Goal: Task Accomplishment & Management: Use online tool/utility

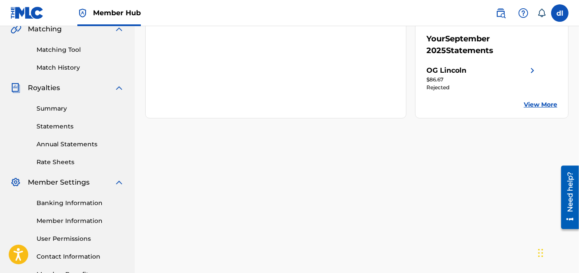
scroll to position [130, 0]
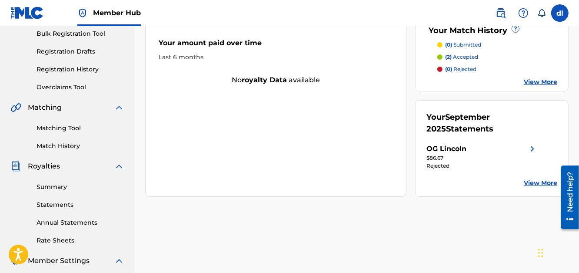
drag, startPoint x: 62, startPoint y: 130, endPoint x: 63, endPoint y: 136, distance: 6.5
click at [62, 129] on link "Matching Tool" at bounding box center [81, 127] width 88 height 9
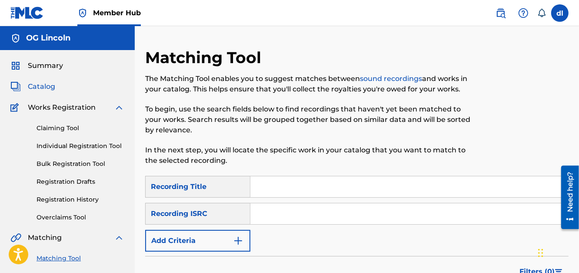
click at [47, 83] on span "Catalog" at bounding box center [41, 86] width 27 height 10
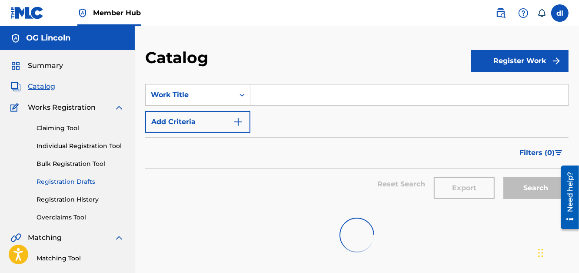
click at [70, 180] on link "Registration Drafts" at bounding box center [81, 181] width 88 height 9
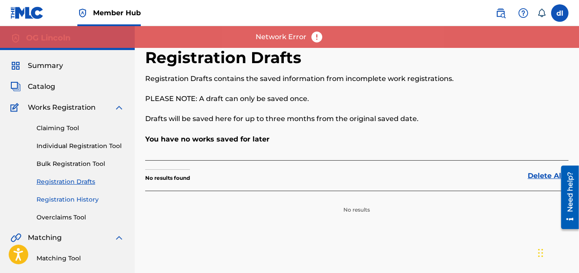
click at [74, 199] on link "Registration History" at bounding box center [81, 199] width 88 height 9
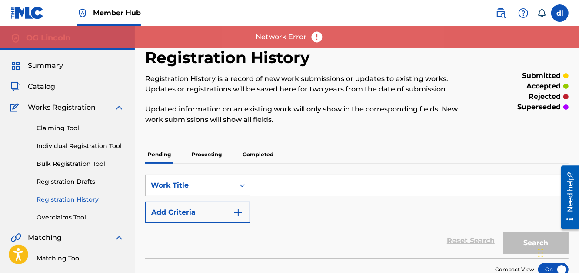
click at [253, 154] on p "Completed" at bounding box center [258, 154] width 36 height 18
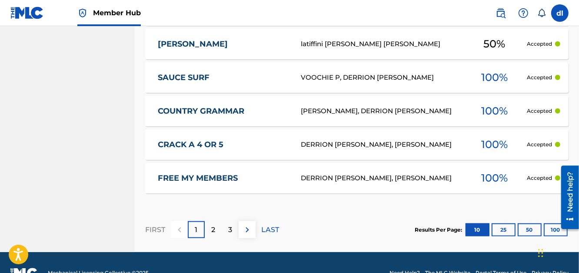
scroll to position [491, 0]
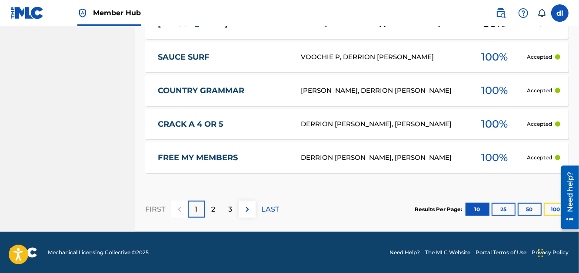
click at [551, 208] on button "100" at bounding box center [556, 209] width 24 height 13
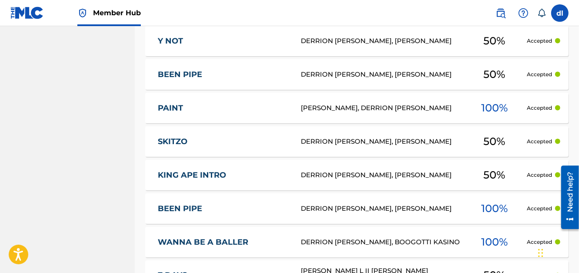
scroll to position [1012, 0]
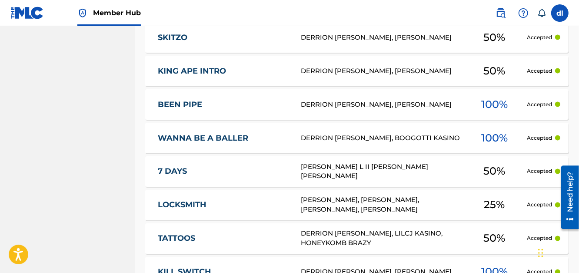
click at [329, 231] on div "DERRION DEMARKUS LINCOLN, LILCJ KASINO, HONEYKOMB BRAZY" at bounding box center [381, 239] width 161 height 20
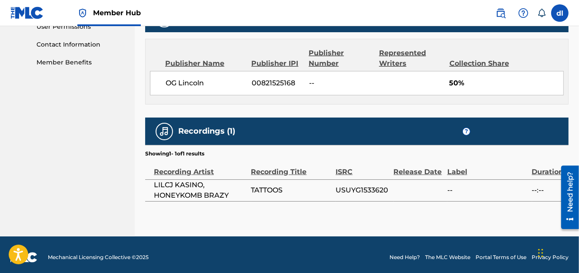
scroll to position [424, 0]
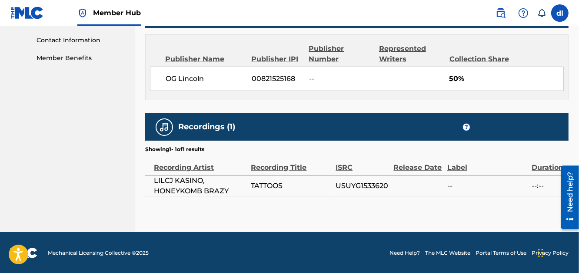
click at [348, 184] on span "USUYG1533620" at bounding box center [362, 185] width 53 height 10
copy span "USUYG1533620"
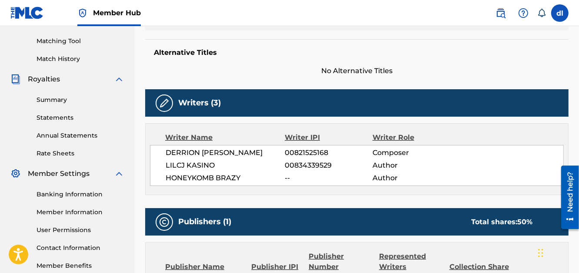
scroll to position [294, 0]
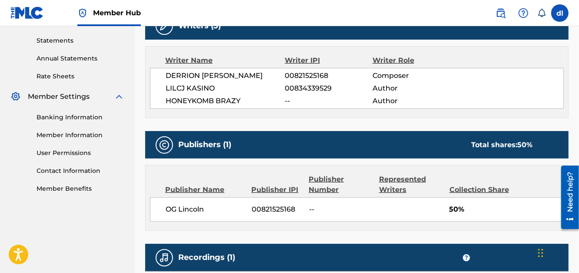
click at [281, 209] on span "00821525168" at bounding box center [277, 209] width 51 height 10
copy span "00821525168"
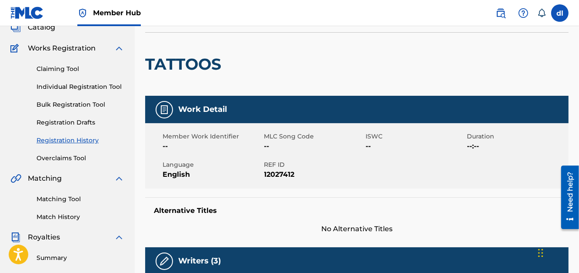
scroll to position [0, 0]
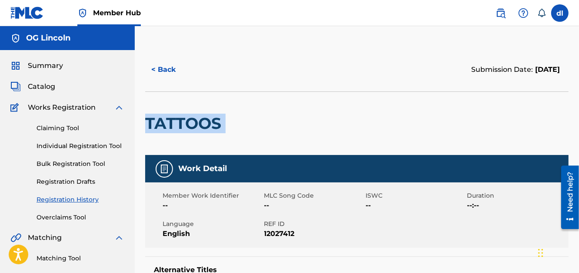
drag, startPoint x: 236, startPoint y: 124, endPoint x: 149, endPoint y: 129, distance: 86.6
click at [149, 129] on div "TATTOOS" at bounding box center [356, 122] width 423 height 63
copy div "TATTOOS"
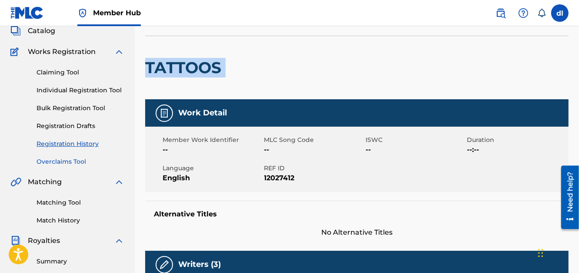
scroll to position [43, 0]
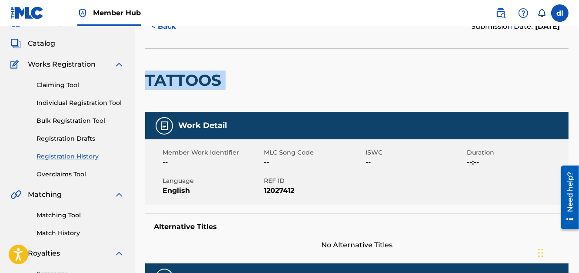
click at [67, 158] on link "Registration History" at bounding box center [81, 156] width 88 height 9
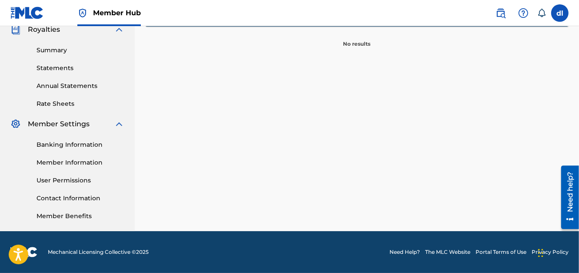
scroll to position [6, 0]
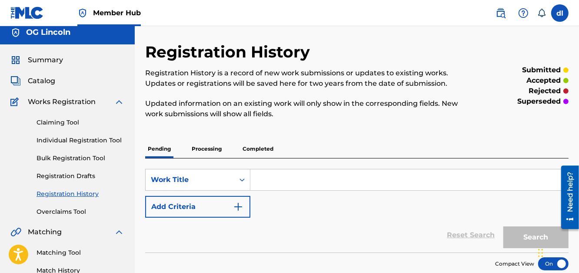
click at [220, 150] on p "Processing" at bounding box center [206, 149] width 35 height 18
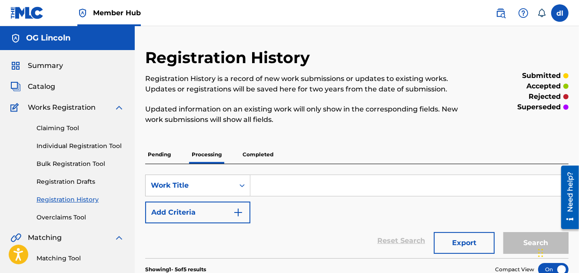
click at [261, 152] on p "Completed" at bounding box center [258, 154] width 36 height 18
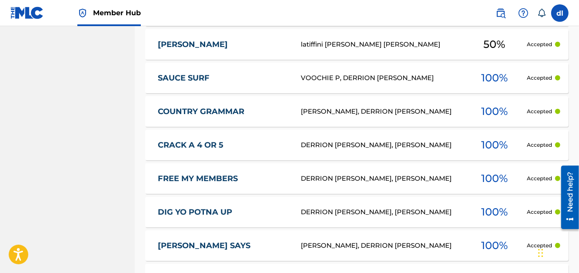
scroll to position [478, 0]
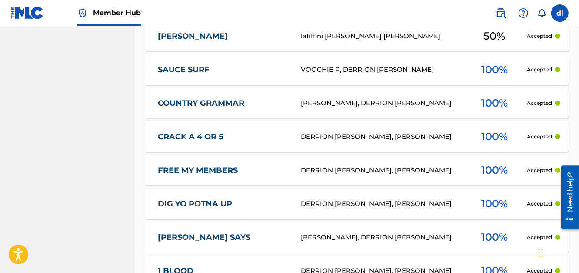
click at [206, 236] on link "[PERSON_NAME] SAYS" at bounding box center [223, 237] width 131 height 10
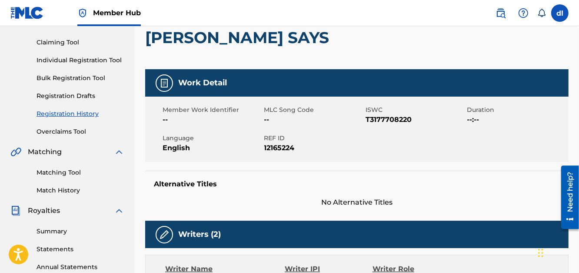
scroll to position [86, 0]
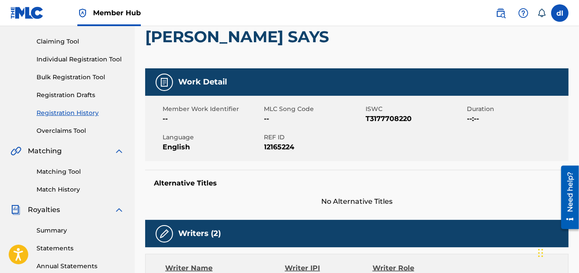
click at [380, 121] on span "T3177708220" at bounding box center [416, 118] width 100 height 10
click at [380, 122] on span "T3177708220" at bounding box center [416, 118] width 100 height 10
copy span "T3177708220"
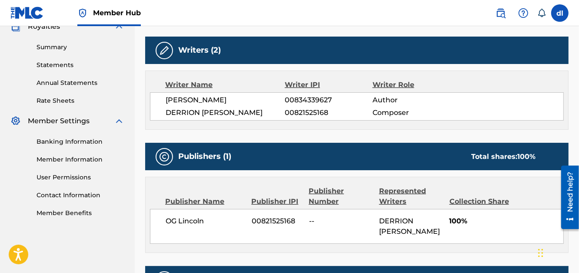
scroll to position [130, 0]
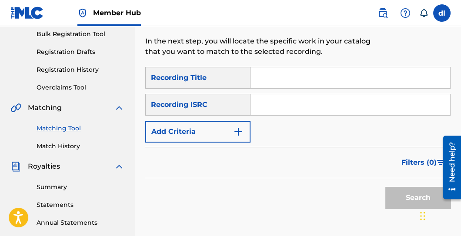
scroll to position [130, 0]
click at [274, 81] on input "Search Form" at bounding box center [349, 77] width 199 height 21
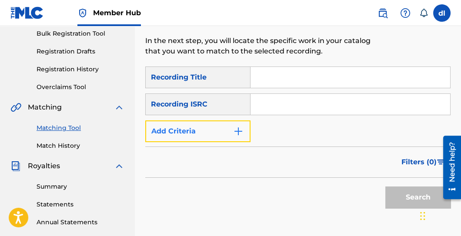
click at [226, 136] on button "Add Criteria" at bounding box center [197, 131] width 105 height 22
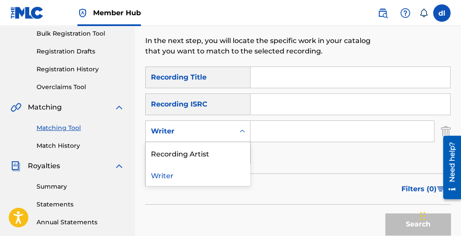
click at [198, 136] on div "Writer" at bounding box center [190, 131] width 89 height 17
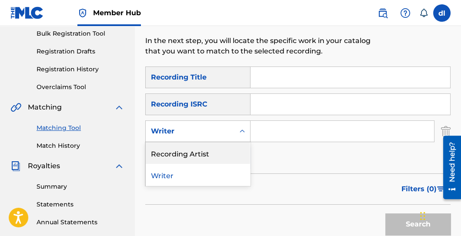
click at [197, 153] on div "Recording Artist" at bounding box center [198, 153] width 104 height 22
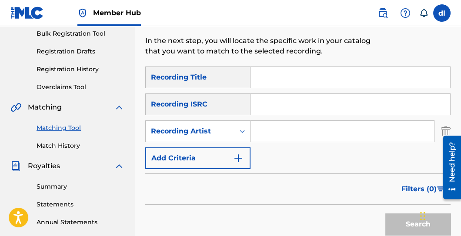
click at [271, 130] on input "Search Form" at bounding box center [341, 131] width 183 height 21
type input "[PERSON_NAME]"
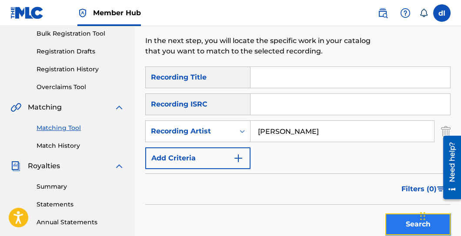
click at [394, 215] on button "Search" at bounding box center [417, 224] width 65 height 22
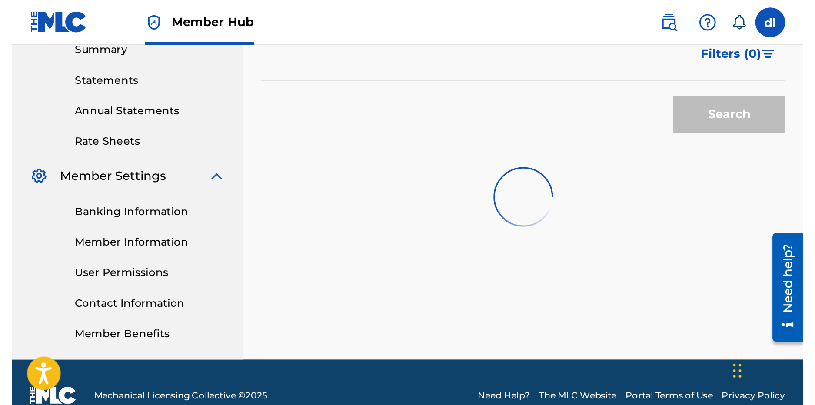
scroll to position [303, 0]
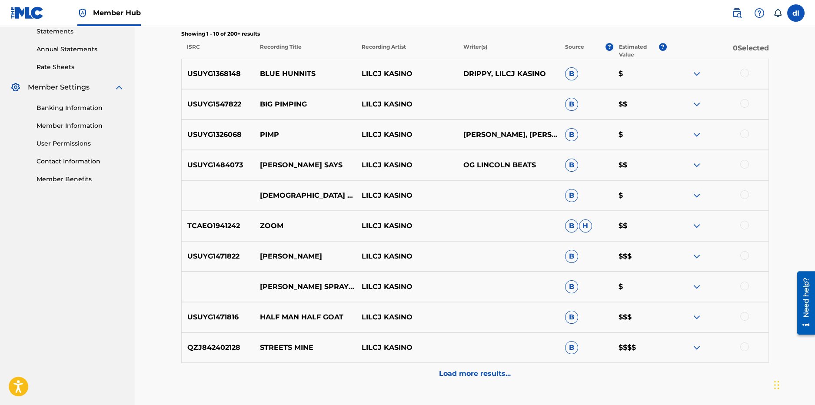
click at [438, 272] on div "Load more results..." at bounding box center [475, 374] width 588 height 22
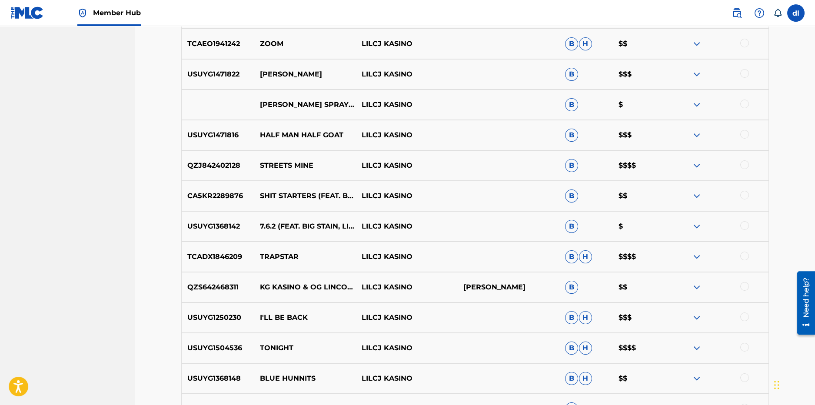
scroll to position [564, 0]
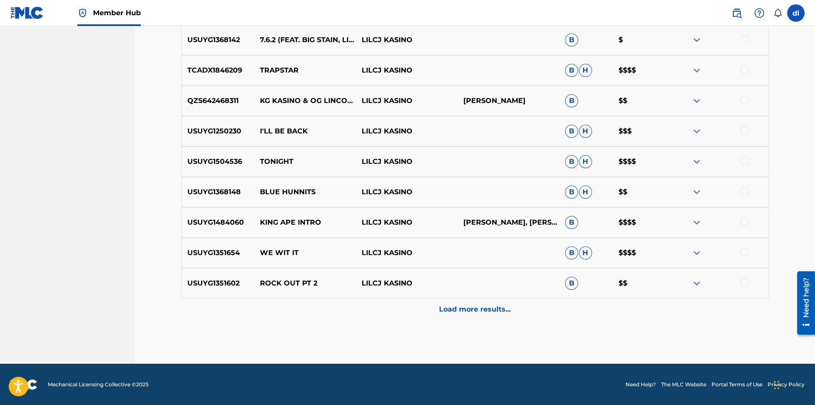
click at [406, 272] on div "Load more results..." at bounding box center [475, 310] width 588 height 22
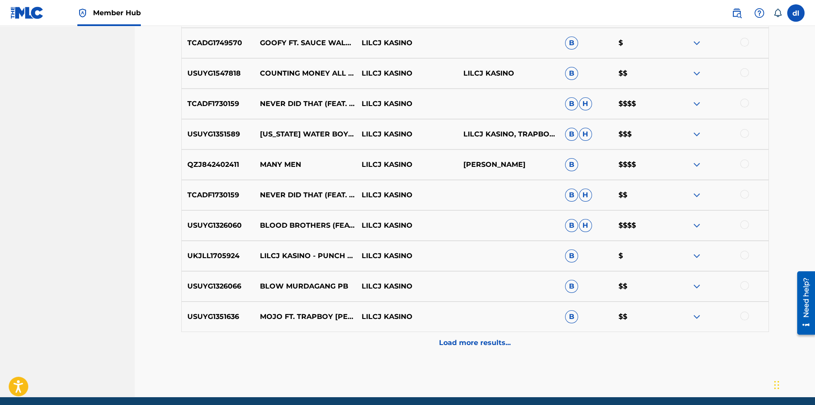
scroll to position [976, 0]
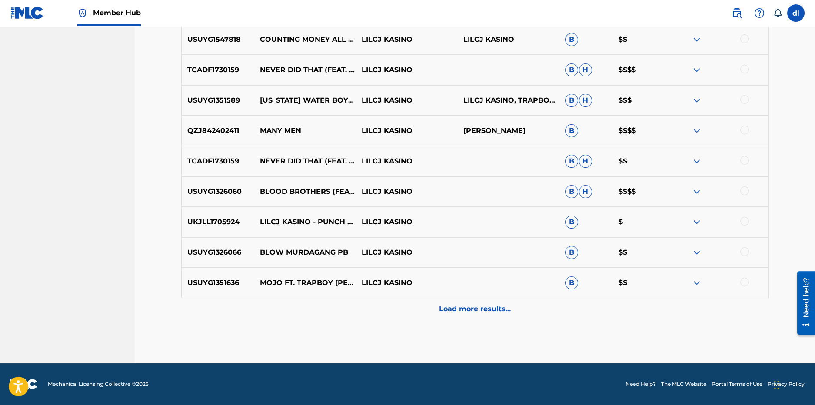
click at [354, 272] on div "Load more results..." at bounding box center [475, 309] width 588 height 22
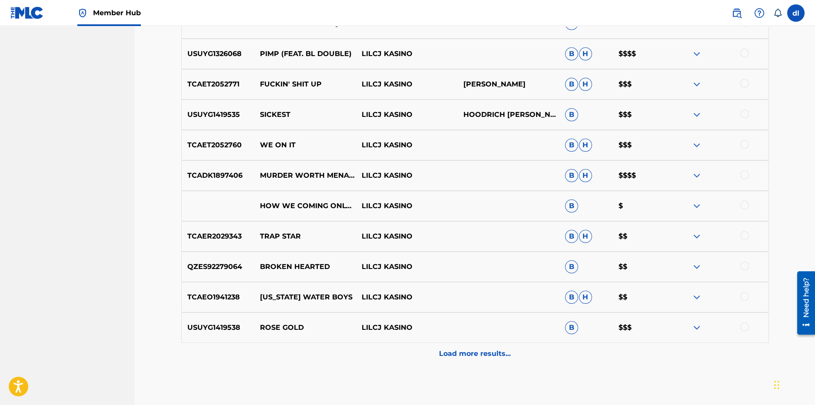
scroll to position [1237, 0]
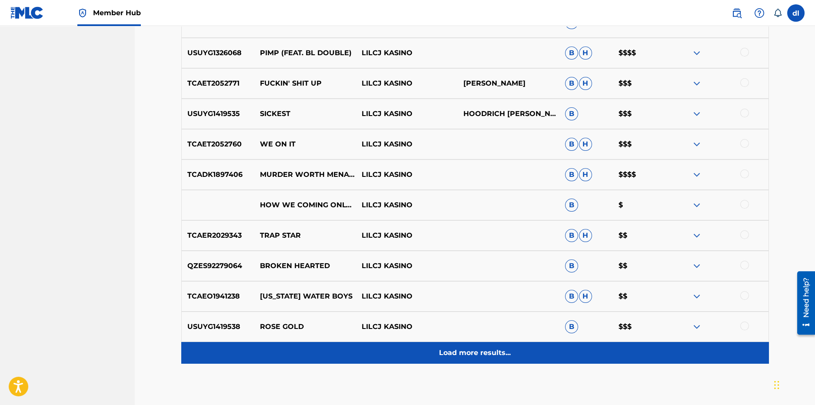
click at [380, 272] on div "Load more results..." at bounding box center [475, 353] width 588 height 22
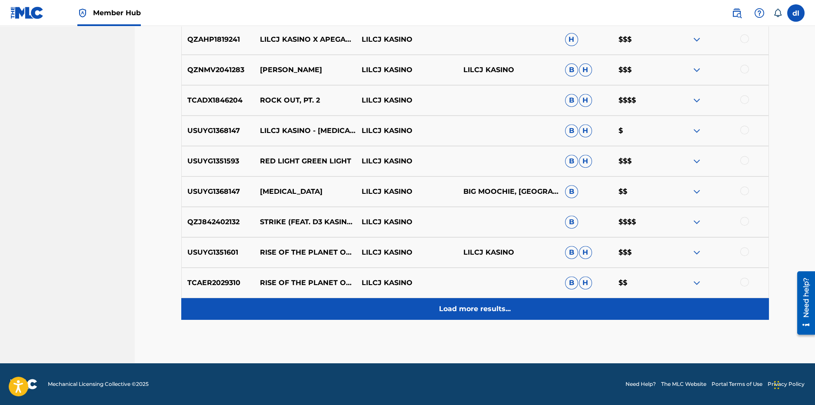
click at [400, 272] on div "Load more results..." at bounding box center [475, 309] width 588 height 22
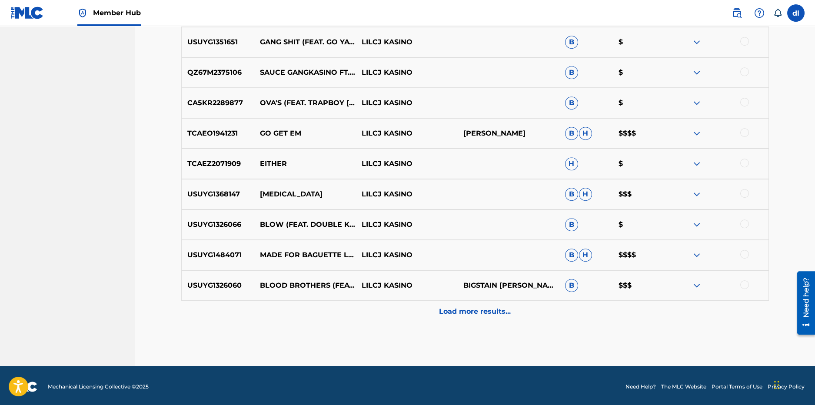
scroll to position [1888, 0]
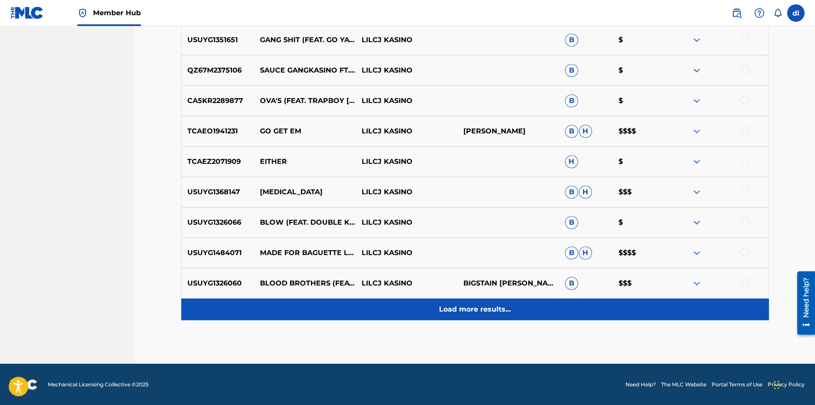
click at [492, 272] on p "Load more results..." at bounding box center [475, 309] width 72 height 10
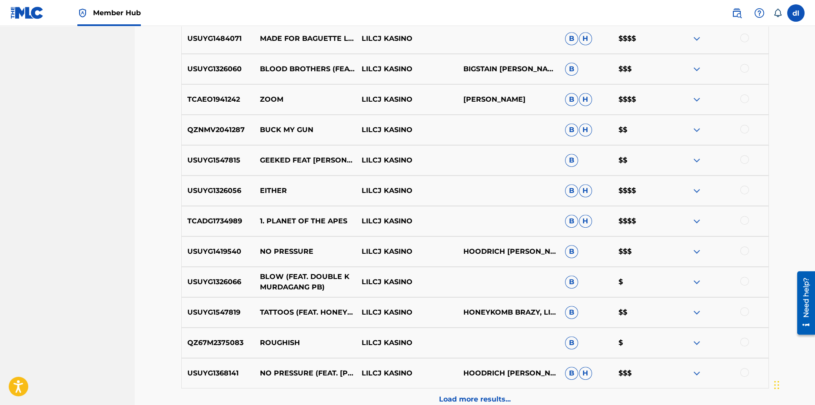
scroll to position [2106, 0]
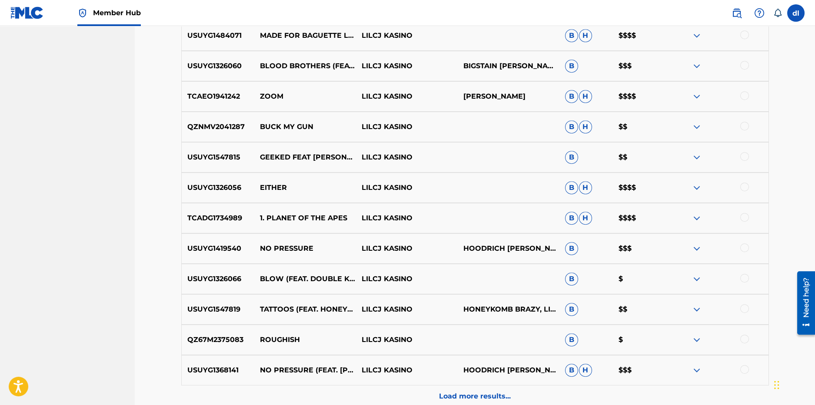
click at [578, 272] on div at bounding box center [744, 308] width 9 height 9
click at [578, 272] on button "Match 1 Group" at bounding box center [611, 334] width 96 height 22
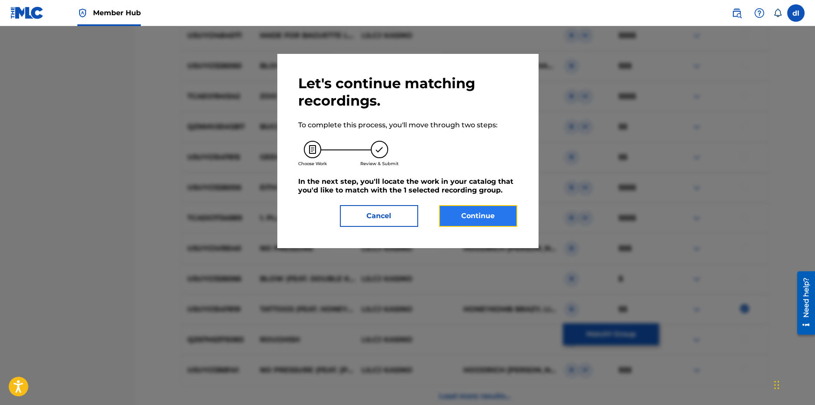
click at [450, 215] on button "Continue" at bounding box center [478, 216] width 78 height 22
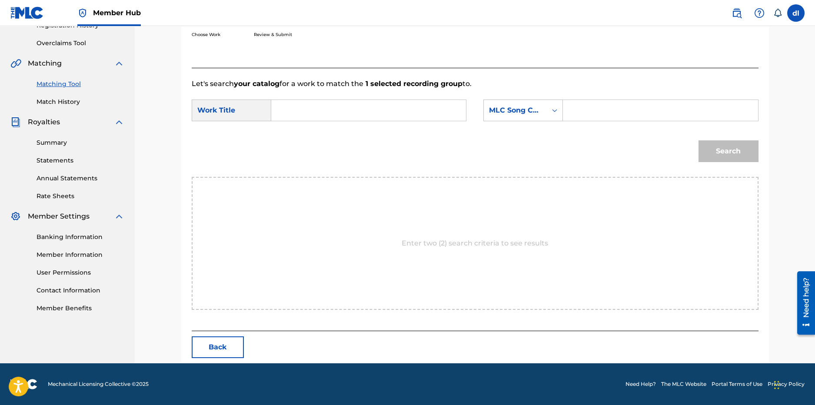
scroll to position [173, 0]
click at [276, 105] on div "Search Form" at bounding box center [368, 111] width 195 height 22
click at [306, 116] on input "Search Form" at bounding box center [369, 110] width 180 height 21
click at [296, 129] on strong "tatt" at bounding box center [292, 130] width 13 height 8
type input "tattoos"
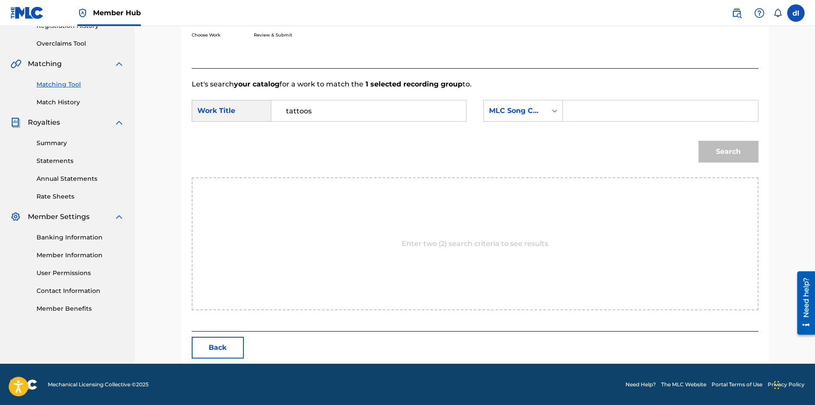
drag, startPoint x: 529, startPoint y: 197, endPoint x: 534, endPoint y: 167, distance: 30.8
click at [529, 196] on div "Enter two (2) search criteria to see results" at bounding box center [475, 243] width 567 height 133
click at [576, 111] on input "Search Form" at bounding box center [660, 110] width 180 height 21
click at [546, 115] on div "MLC Song Code" at bounding box center [523, 111] width 80 height 22
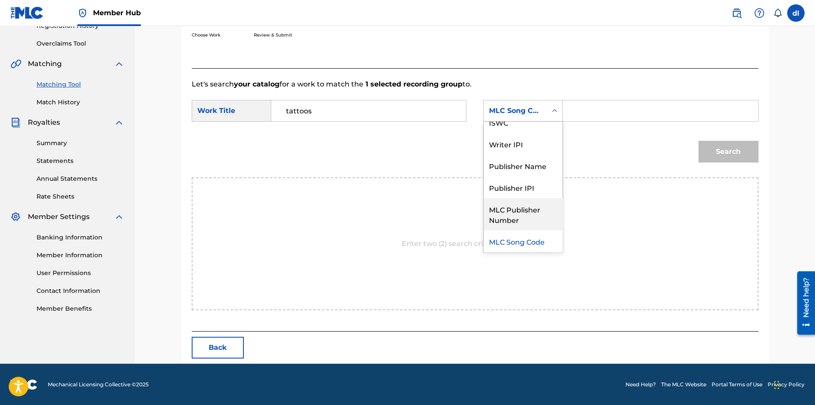
scroll to position [0, 0]
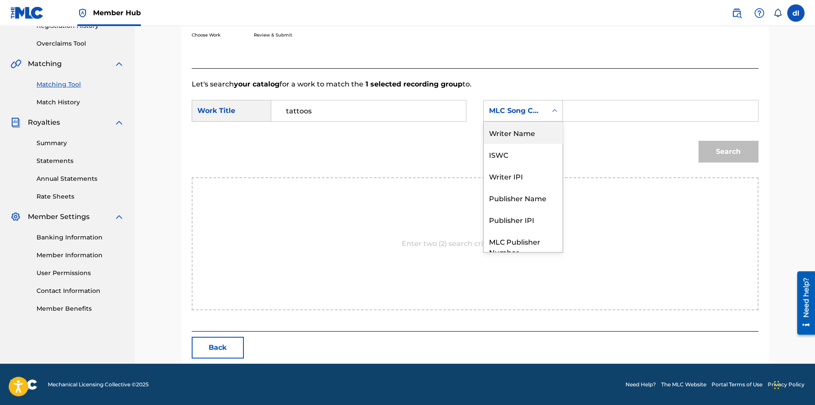
click at [516, 135] on div "Writer Name" at bounding box center [523, 133] width 79 height 22
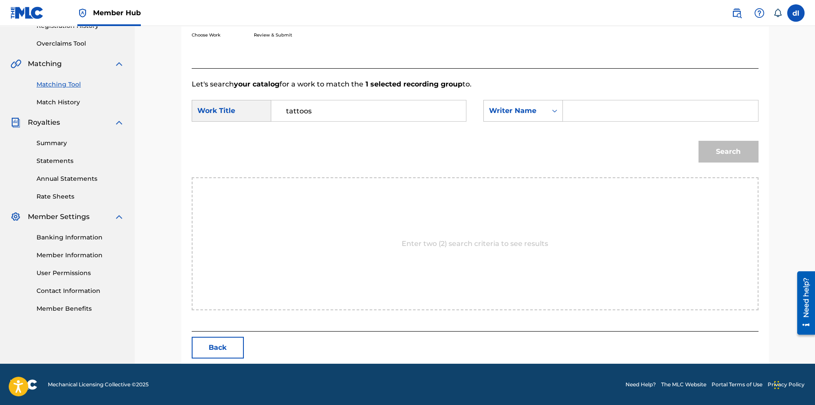
click at [577, 109] on input "Search Form" at bounding box center [660, 110] width 180 height 21
click at [539, 111] on div "Writer Name" at bounding box center [515, 111] width 53 height 10
click at [578, 113] on input "Search Form" at bounding box center [660, 110] width 180 height 21
click at [529, 114] on div "Writer Name" at bounding box center [515, 111] width 53 height 10
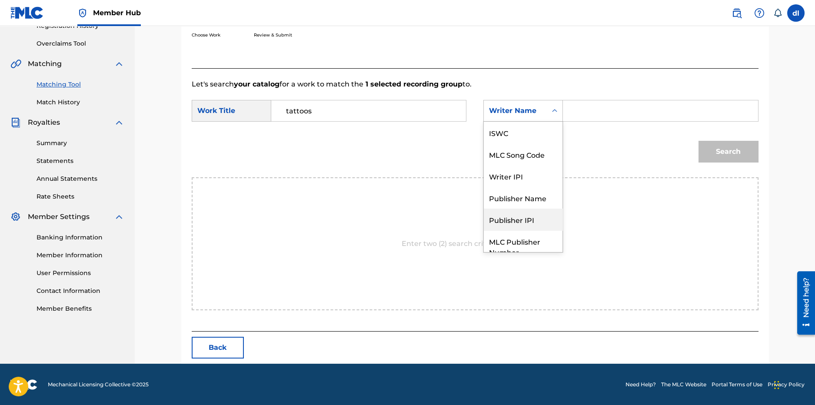
click at [501, 219] on div "Publisher IPI" at bounding box center [523, 220] width 79 height 22
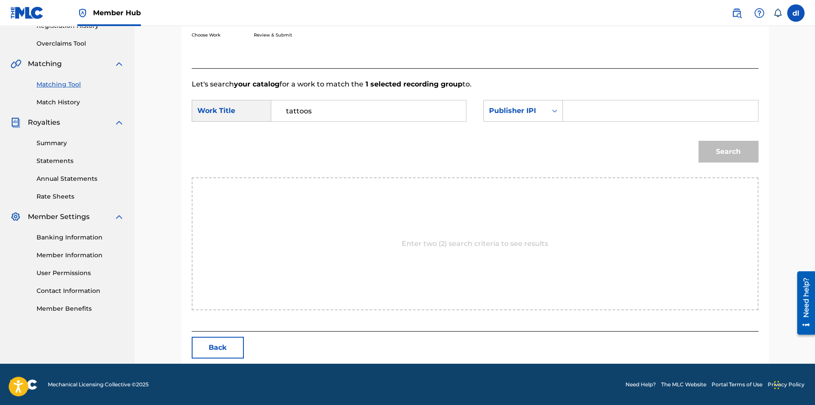
paste input "00821525168"
type input "00821525168"
click at [578, 149] on button "Search" at bounding box center [728, 152] width 60 height 22
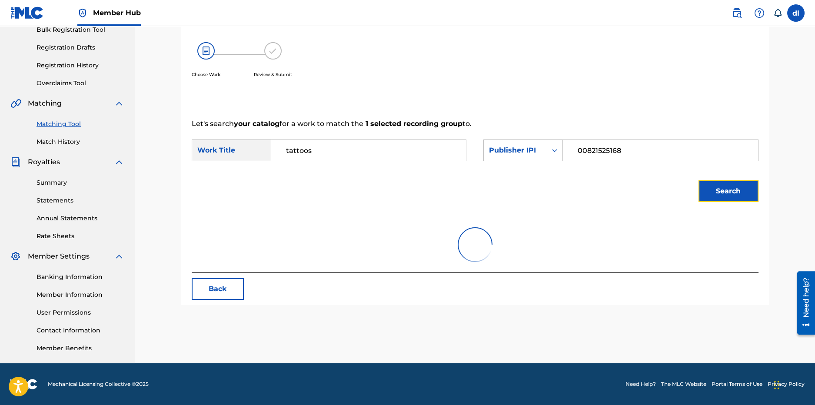
scroll to position [134, 0]
drag, startPoint x: 333, startPoint y: 146, endPoint x: 259, endPoint y: 149, distance: 73.5
click at [249, 153] on div "SearchWithCriteria10fbe761-e5a4-4721-b3ad-8a6f312d5113 Work Title tattoos" at bounding box center [329, 151] width 275 height 22
paste input "TATTOOS"
type input "TATTOOS"
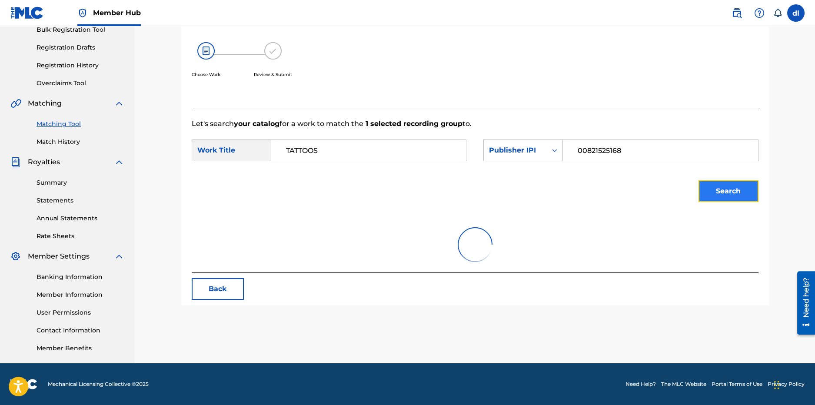
click at [578, 189] on button "Search" at bounding box center [728, 191] width 60 height 22
drag, startPoint x: 348, startPoint y: 153, endPoint x: 247, endPoint y: 154, distance: 101.3
click at [247, 154] on div "SearchWithCriteria10fbe761-e5a4-4721-b3ad-8a6f312d5113 Work Title TATTOOS" at bounding box center [329, 151] width 275 height 22
drag, startPoint x: 637, startPoint y: 150, endPoint x: 543, endPoint y: 156, distance: 93.6
click at [543, 156] on div "SearchWithCriteria56df1608-1a19-4dc1-848f-5ac7fe92f41f Publisher IPI 00821525168" at bounding box center [620, 151] width 275 height 22
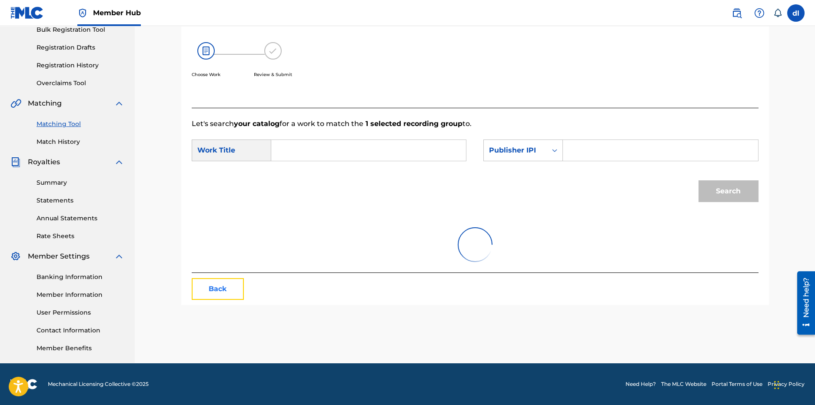
click at [214, 272] on button "Back" at bounding box center [218, 289] width 52 height 22
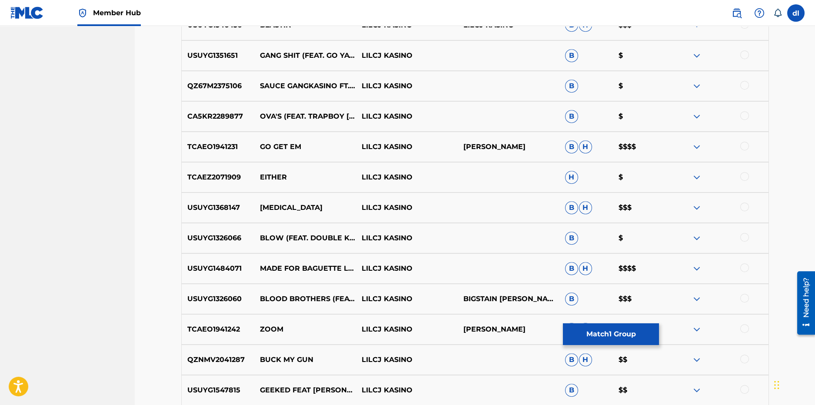
scroll to position [1916, 0]
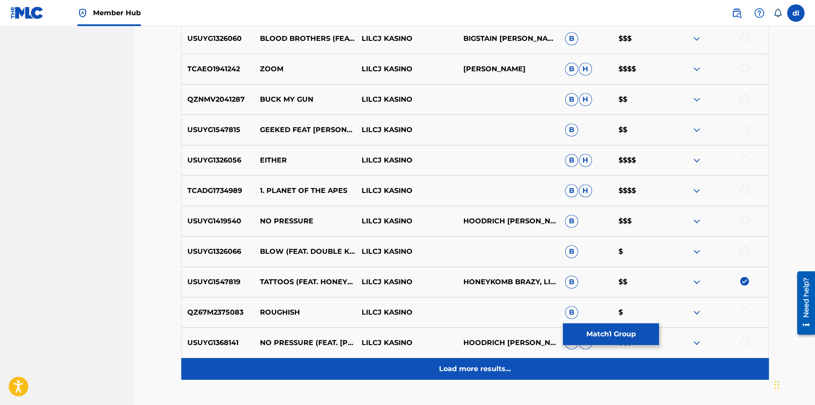
click at [462, 272] on p "Load more results..." at bounding box center [475, 369] width 72 height 10
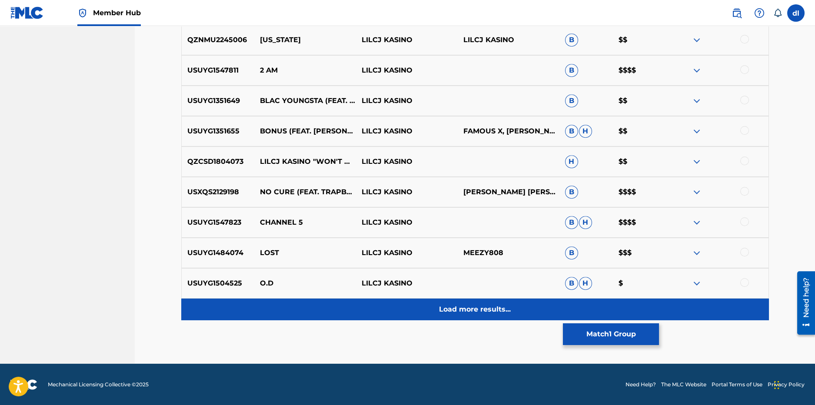
click at [432, 272] on div "Load more results..." at bounding box center [475, 310] width 588 height 22
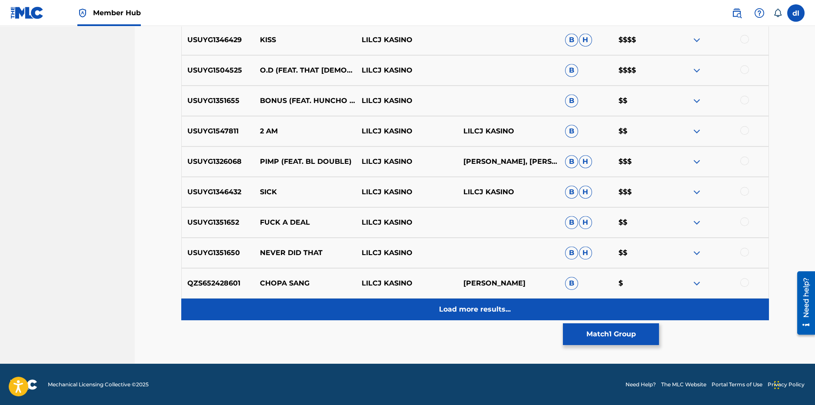
click at [497, 272] on p "Load more results..." at bounding box center [475, 309] width 72 height 10
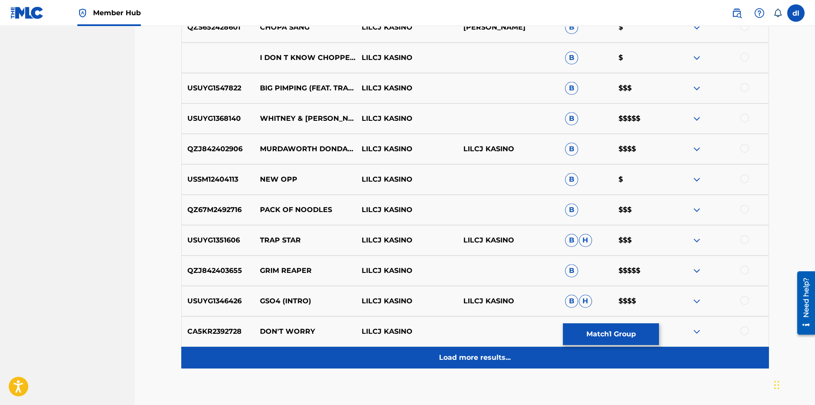
scroll to position [3106, 0]
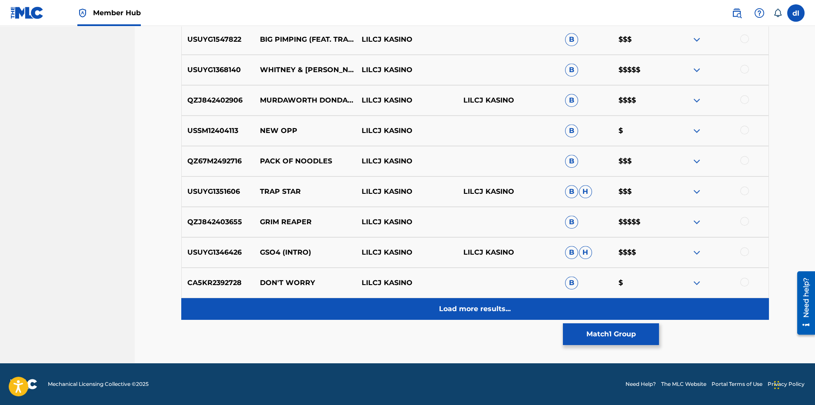
click at [473, 272] on p "Load more results..." at bounding box center [475, 309] width 72 height 10
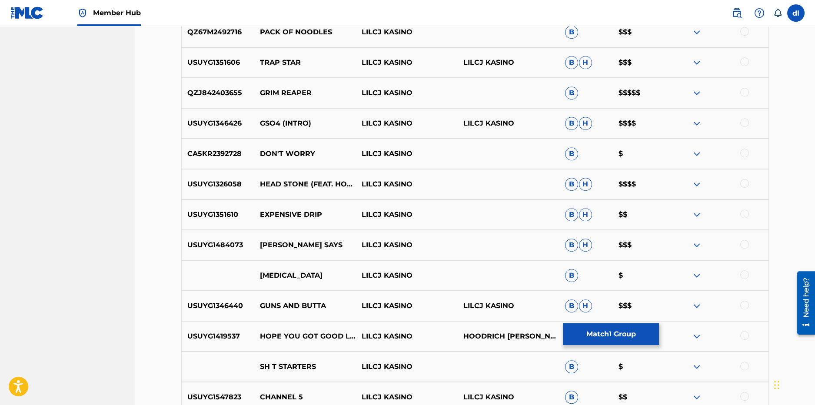
scroll to position [3236, 0]
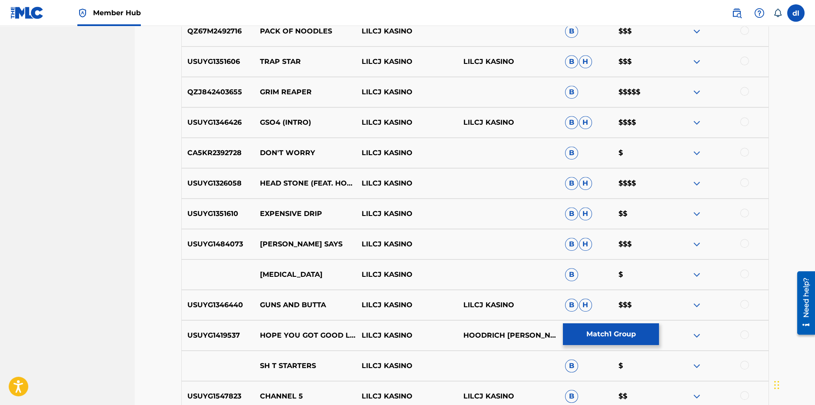
click at [578, 243] on div at bounding box center [744, 243] width 9 height 9
click at [578, 272] on button "Match 2 Groups" at bounding box center [611, 334] width 96 height 22
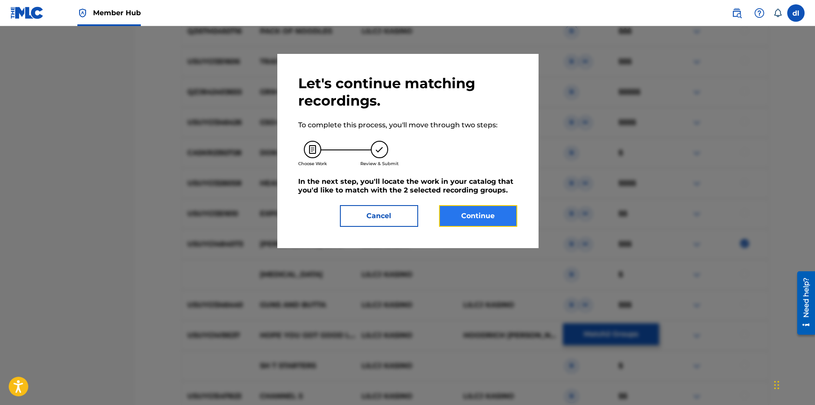
click at [469, 226] on button "Continue" at bounding box center [478, 216] width 78 height 22
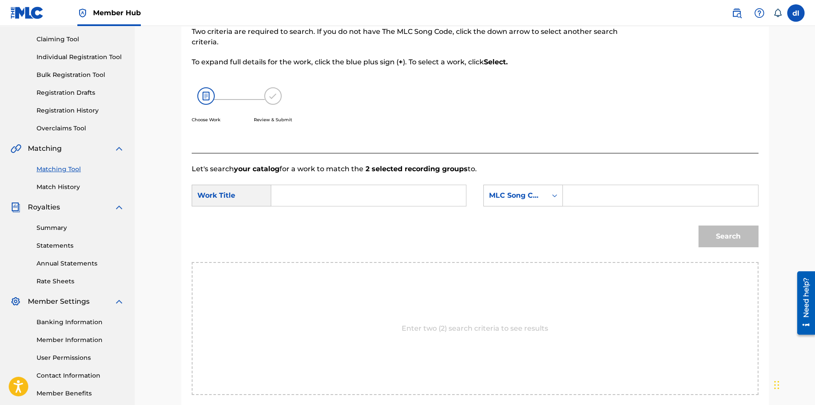
scroll to position [173, 0]
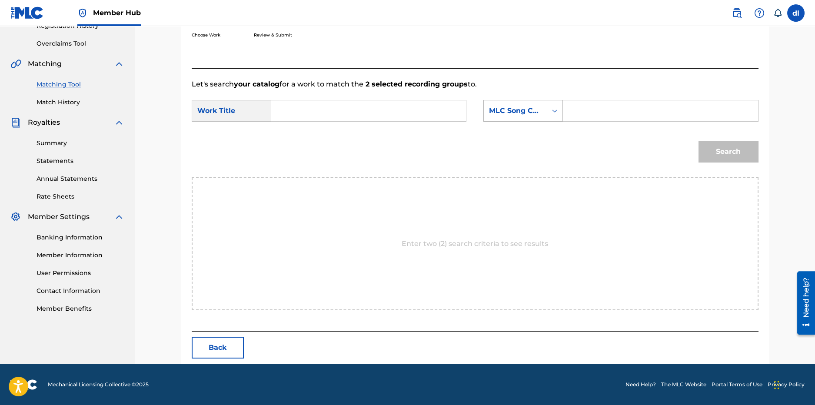
click at [551, 116] on div "Search Form" at bounding box center [555, 111] width 16 height 16
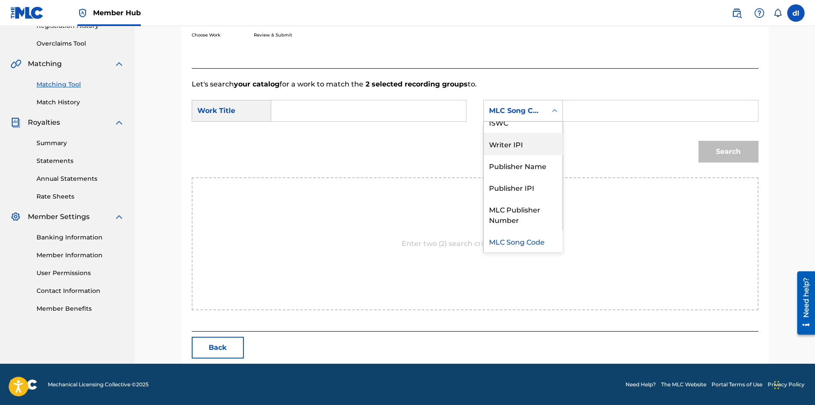
scroll to position [0, 0]
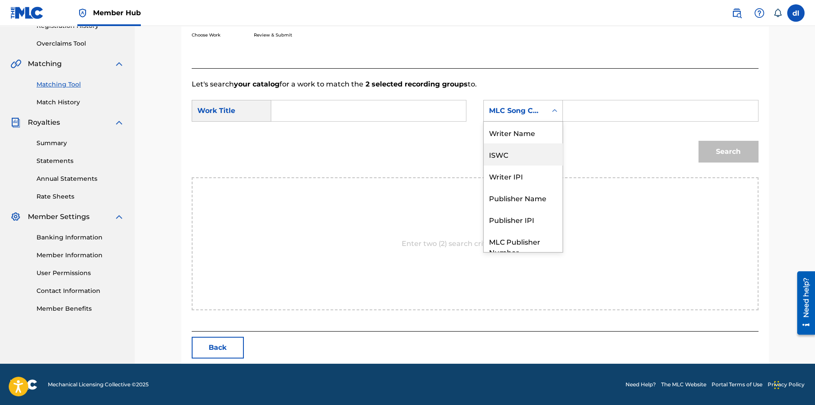
click at [510, 156] on div "ISWC" at bounding box center [523, 154] width 79 height 22
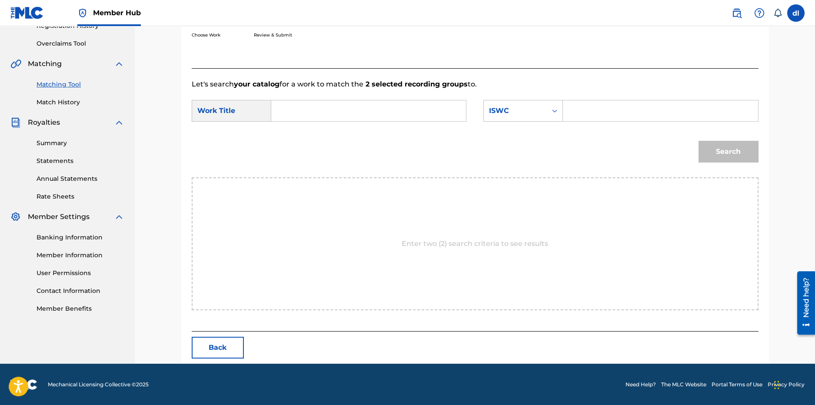
paste input "T3177708220"
type input "T3177708220"
click at [286, 110] on input "Search Form" at bounding box center [369, 110] width 180 height 21
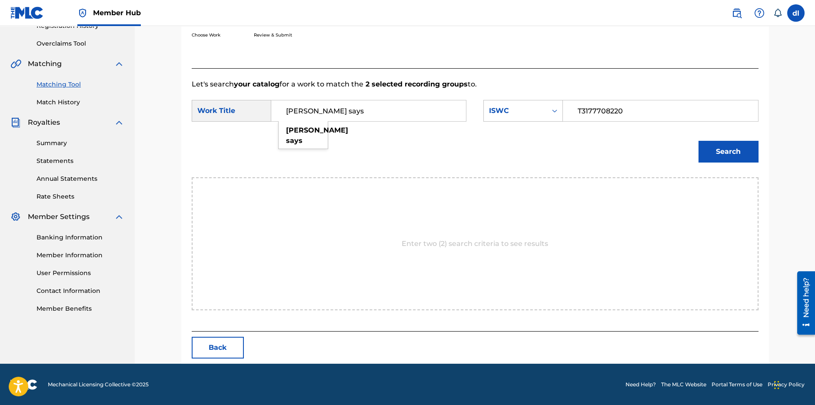
type input "[PERSON_NAME] says"
click at [578, 141] on button "Search" at bounding box center [728, 152] width 60 height 22
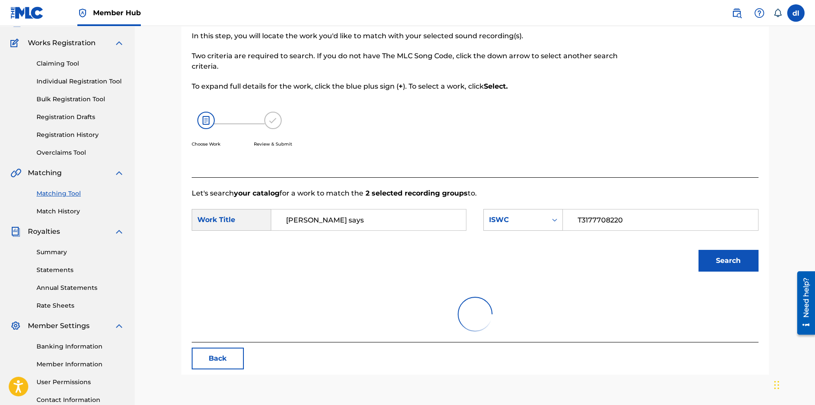
scroll to position [3, 0]
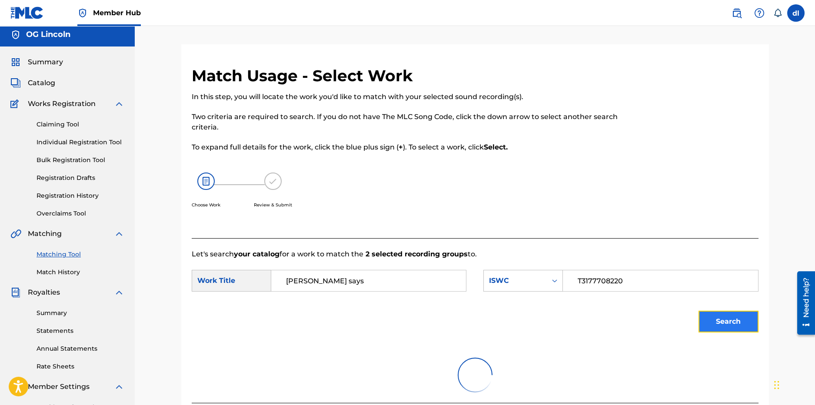
click at [578, 272] on button "Search" at bounding box center [728, 322] width 60 height 22
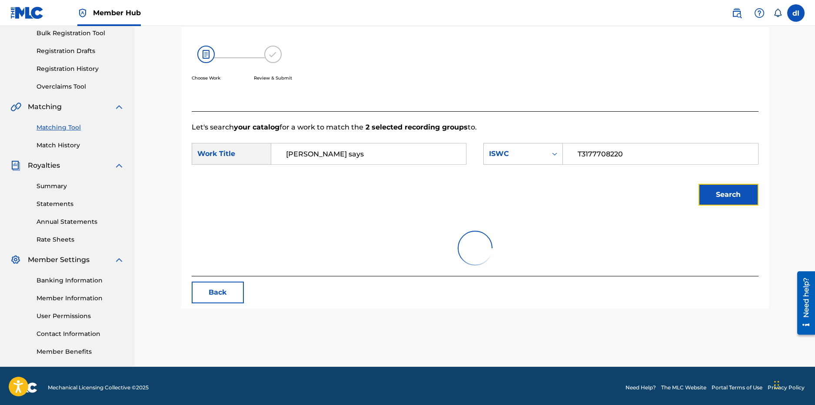
scroll to position [134, 0]
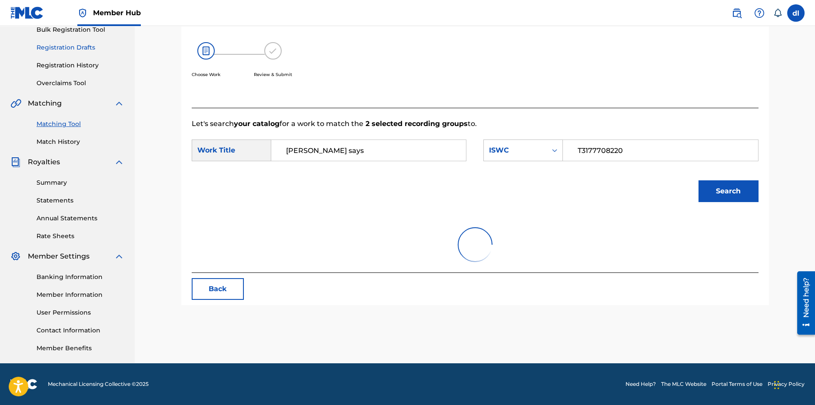
click at [47, 183] on link "Summary" at bounding box center [81, 182] width 88 height 9
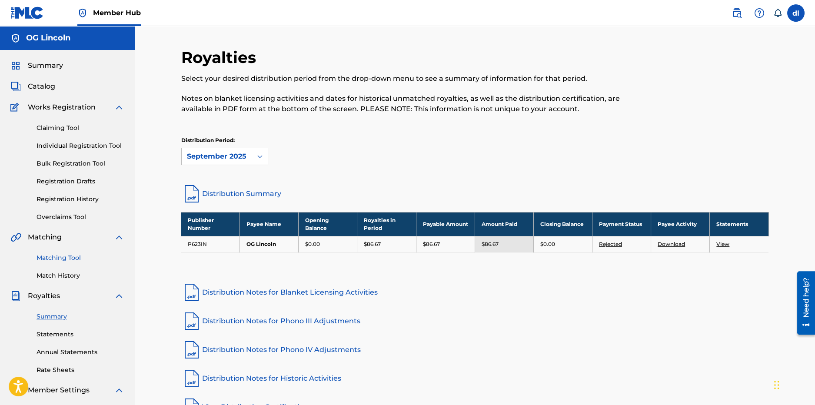
click at [66, 262] on link "Matching Tool" at bounding box center [81, 257] width 88 height 9
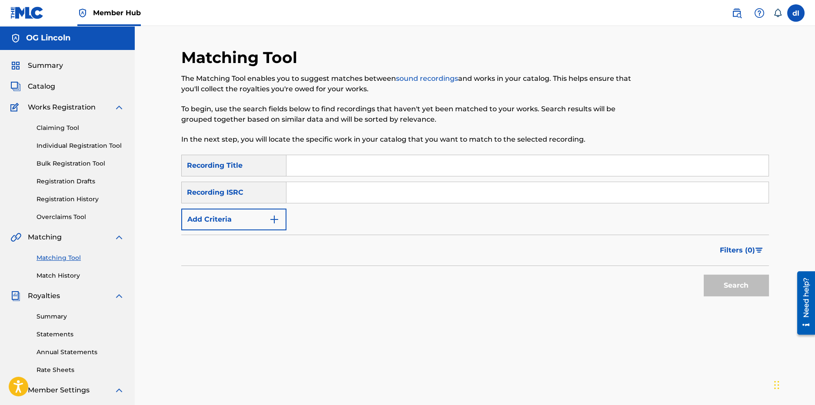
click at [334, 160] on input "Search Form" at bounding box center [527, 165] width 482 height 21
type input "[PERSON_NAME]"
click at [578, 272] on button "Search" at bounding box center [736, 286] width 65 height 22
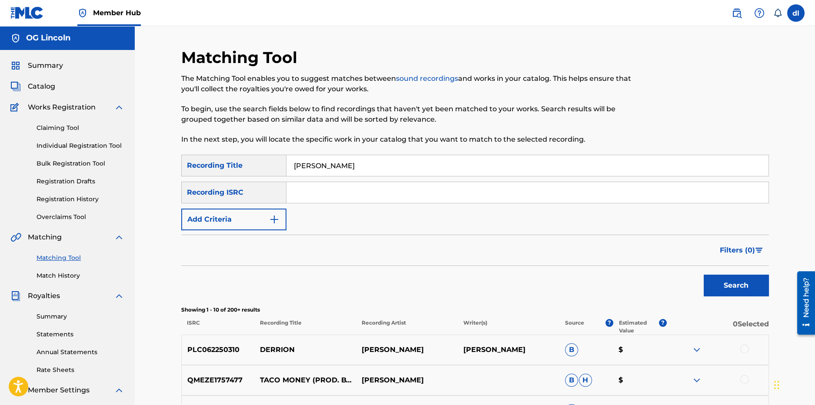
drag, startPoint x: 359, startPoint y: 162, endPoint x: 256, endPoint y: 163, distance: 103.4
click at [256, 163] on div "SearchWithCriteriac115feda-28f0-4b3f-ae8d-a6fd8a20220a Recording Title [PERSON_…" at bounding box center [475, 166] width 588 height 22
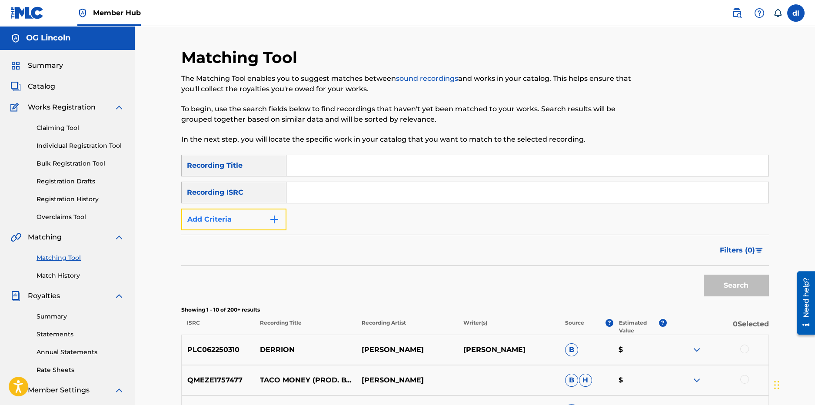
click at [269, 224] on img "Search Form" at bounding box center [274, 219] width 10 height 10
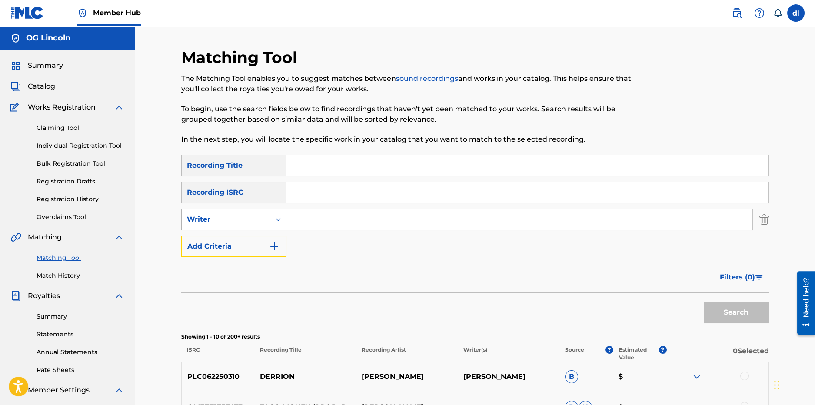
drag, startPoint x: 209, startPoint y: 247, endPoint x: 271, endPoint y: 215, distance: 69.0
click at [352, 242] on div "SearchWithCriteriac115feda-28f0-4b3f-ae8d-a6fd8a20220a Recording Title SearchWi…" at bounding box center [475, 206] width 588 height 103
click at [269, 219] on div "Writer" at bounding box center [226, 219] width 89 height 17
drag, startPoint x: 233, startPoint y: 239, endPoint x: 263, endPoint y: 233, distance: 30.5
click at [233, 239] on div "Recording Artist" at bounding box center [234, 241] width 104 height 22
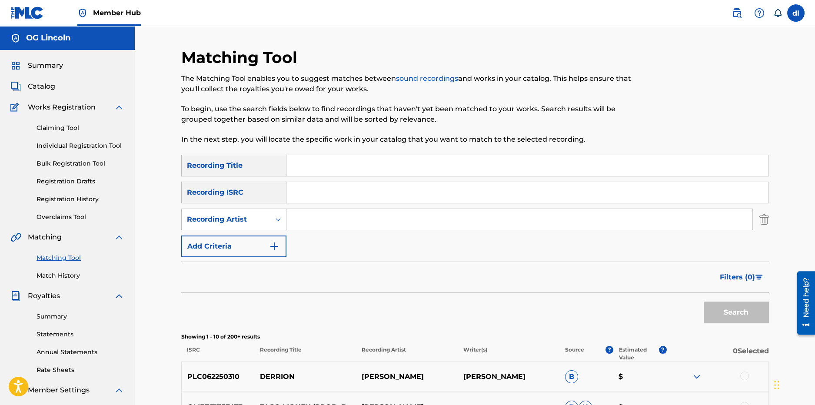
click at [321, 219] on input "Search Form" at bounding box center [519, 219] width 466 height 21
type input "OG LINCOLN"
click at [578, 272] on button "Search" at bounding box center [736, 313] width 65 height 22
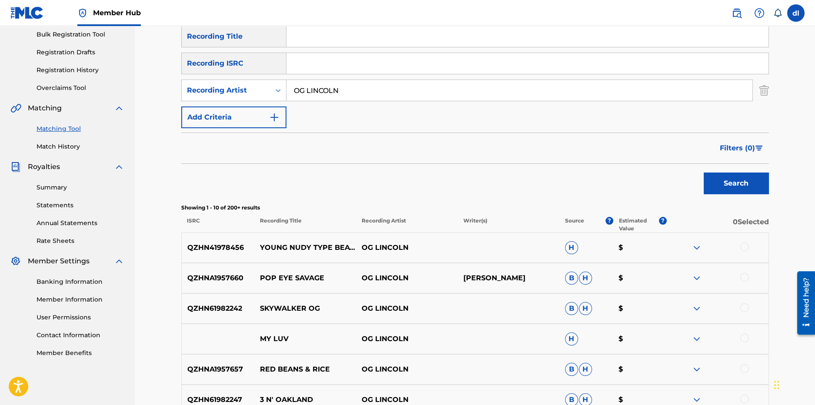
scroll to position [63, 0]
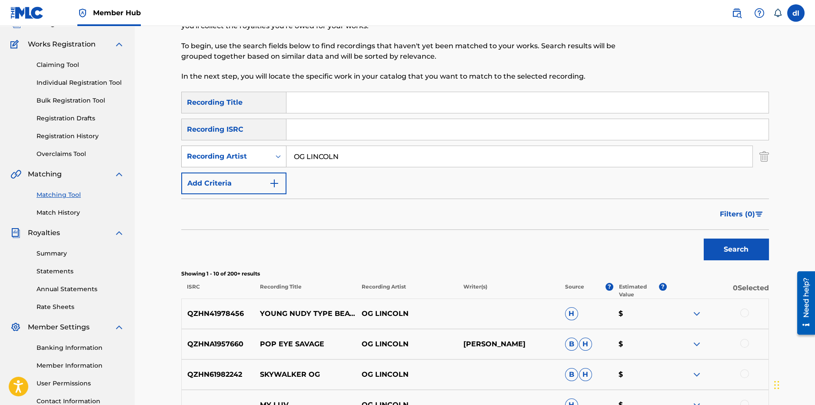
drag, startPoint x: 345, startPoint y: 155, endPoint x: 265, endPoint y: 157, distance: 80.0
click at [265, 158] on div "SearchWithCriteria3da5644b-b12d-4faa-8796-ed7a6618c13c Recording Artist [PERSON…" at bounding box center [475, 157] width 588 height 22
type input "[PERSON_NAME]"
click at [346, 103] on input "Search Form" at bounding box center [527, 102] width 482 height 21
type input "freaky dancer"
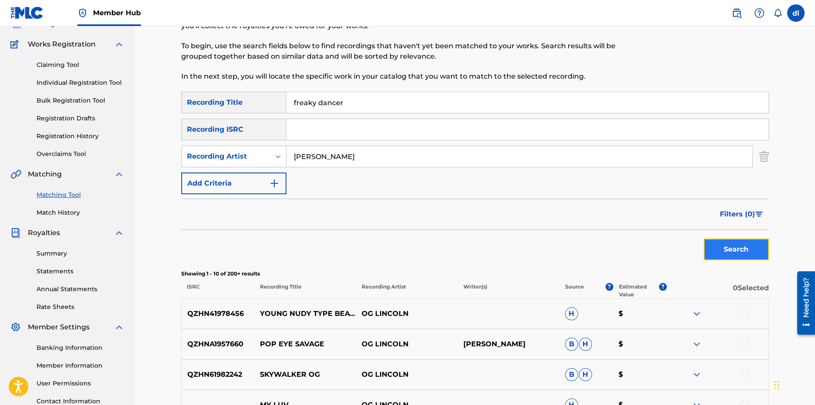
click at [578, 242] on button "Search" at bounding box center [736, 250] width 65 height 22
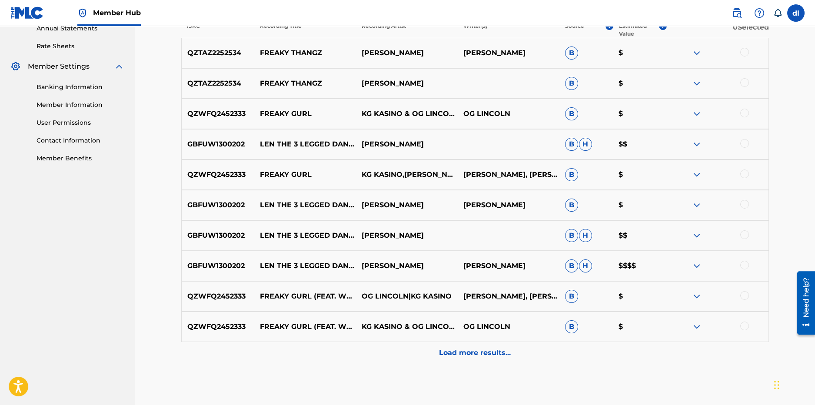
scroll to position [324, 0]
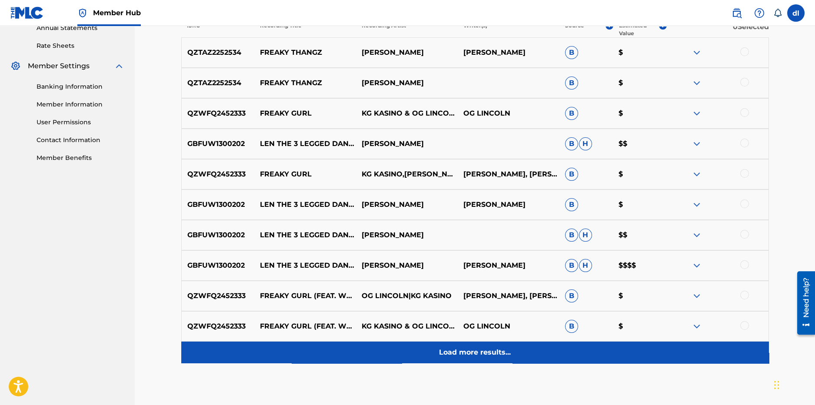
click at [484, 272] on div "Load more results..." at bounding box center [475, 353] width 588 height 22
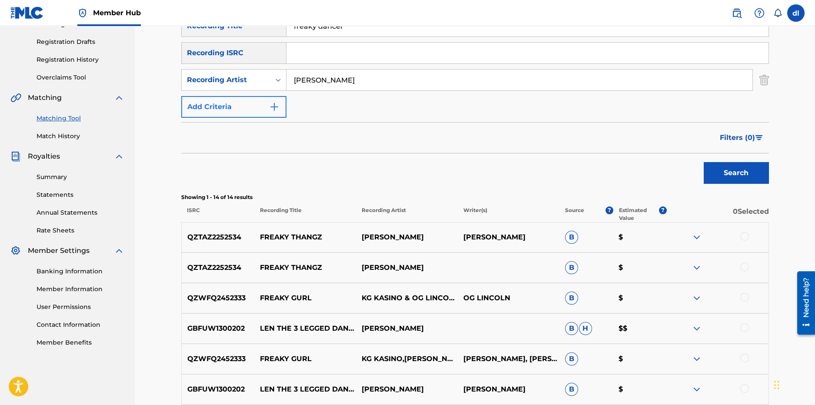
scroll to position [107, 0]
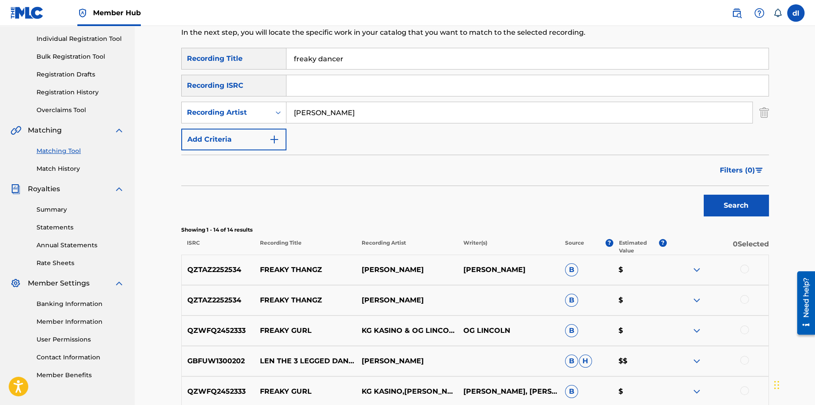
drag, startPoint x: 350, startPoint y: 59, endPoint x: 274, endPoint y: 59, distance: 76.5
click at [274, 59] on div "SearchWithCriteriac115feda-28f0-4b3f-ae8d-a6fd8a20220a Recording Title freaky d…" at bounding box center [475, 59] width 588 height 22
click at [578, 195] on button "Search" at bounding box center [736, 206] width 65 height 22
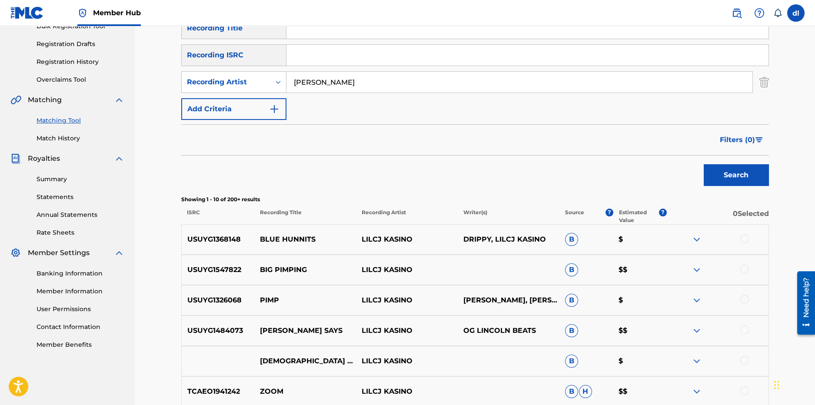
scroll to position [368, 0]
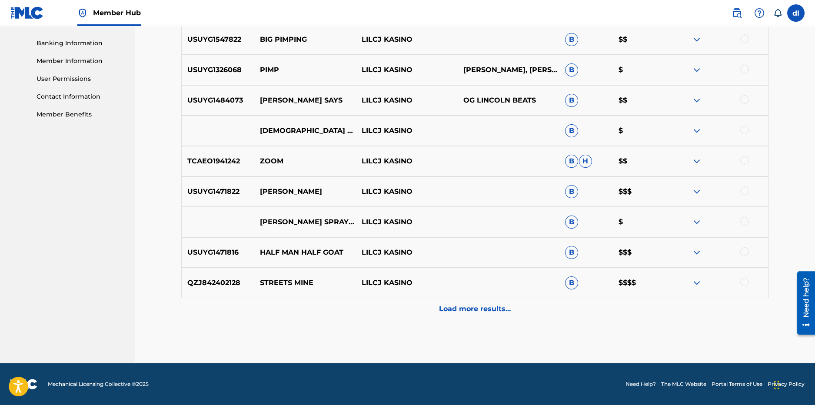
click at [482, 272] on p "Load more results..." at bounding box center [475, 309] width 72 height 10
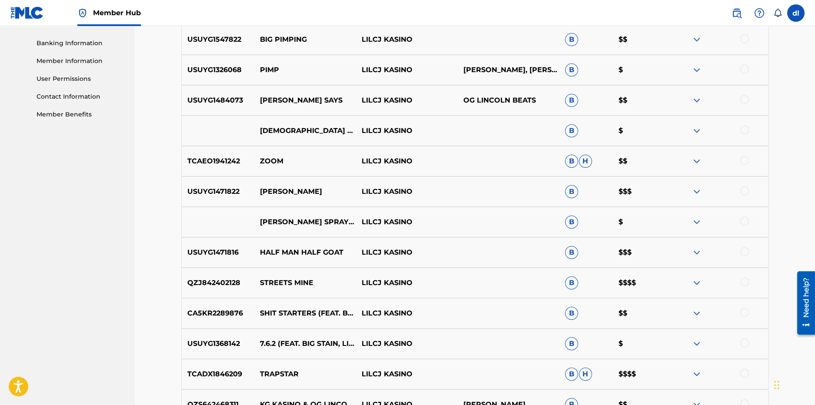
click at [578, 272] on div at bounding box center [744, 312] width 9 height 9
click at [578, 272] on button "Match 1 Group" at bounding box center [611, 334] width 96 height 22
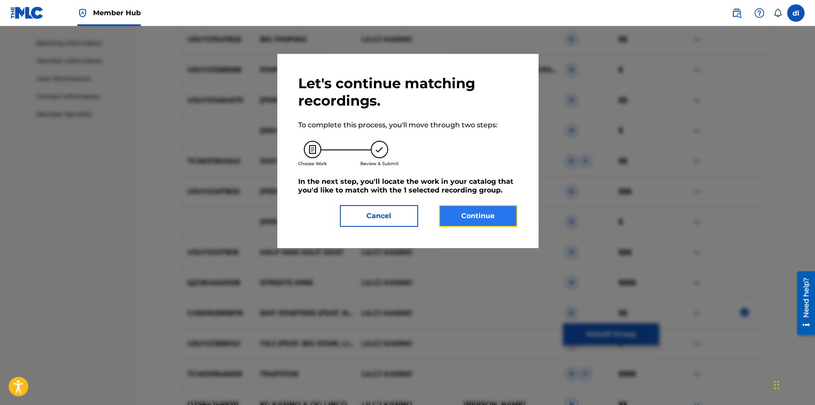
click at [468, 213] on button "Continue" at bounding box center [478, 216] width 78 height 22
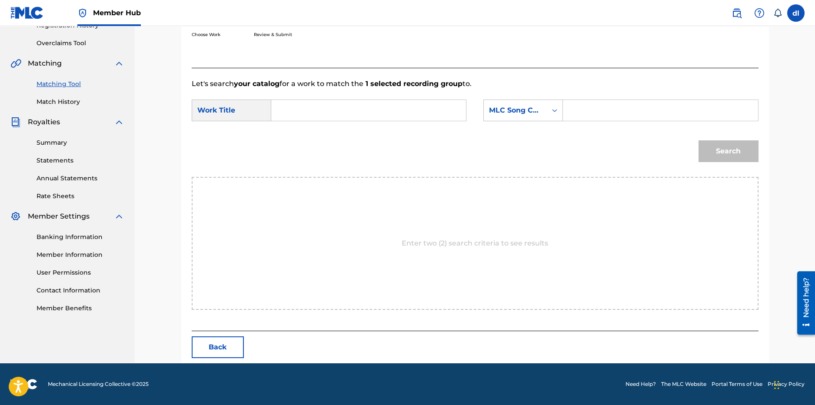
scroll to position [173, 0]
drag, startPoint x: 310, startPoint y: 111, endPoint x: 244, endPoint y: 91, distance: 69.4
click at [310, 111] on input "Search Form" at bounding box center [369, 110] width 180 height 21
click at [277, 30] on div "Review & Submit" at bounding box center [273, 25] width 38 height 45
drag, startPoint x: 327, startPoint y: 110, endPoint x: 256, endPoint y: 121, distance: 71.7
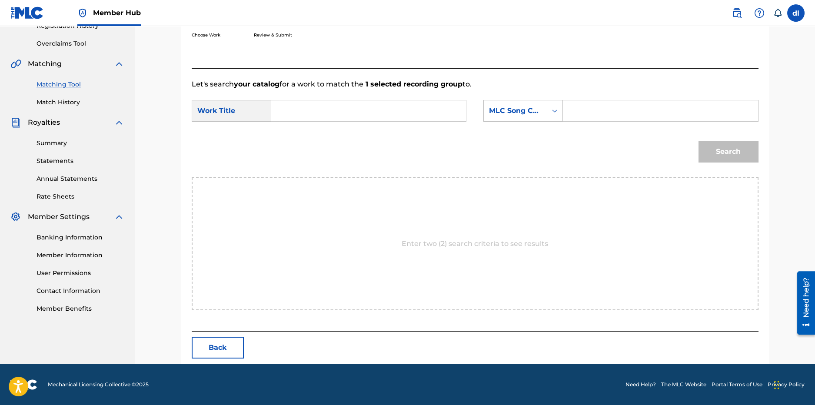
click at [326, 110] on input "Search Form" at bounding box center [369, 110] width 180 height 21
click at [223, 116] on div "Work Title" at bounding box center [232, 111] width 80 height 22
click at [544, 107] on div "MLC Song Code" at bounding box center [515, 111] width 63 height 17
drag, startPoint x: 368, startPoint y: 146, endPoint x: 231, endPoint y: 134, distance: 137.8
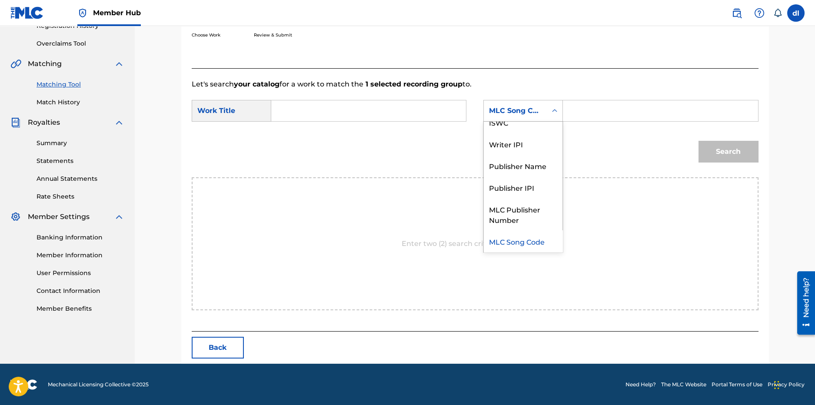
click at [368, 146] on div "Search" at bounding box center [475, 154] width 567 height 45
click at [60, 102] on link "Match History" at bounding box center [81, 102] width 88 height 9
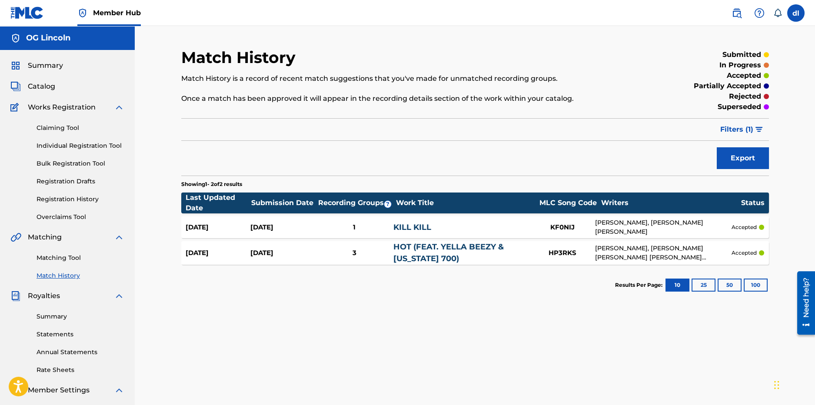
click at [412, 227] on link "KILL KILL" at bounding box center [412, 228] width 38 height 10
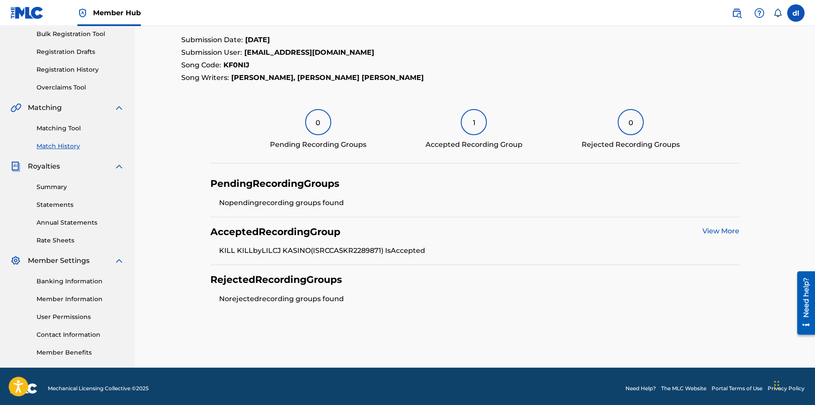
scroll to position [130, 0]
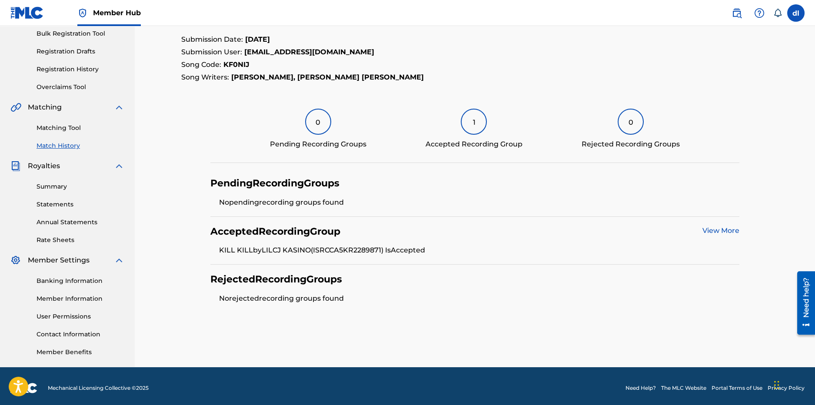
click at [578, 229] on link "View More" at bounding box center [720, 230] width 37 height 8
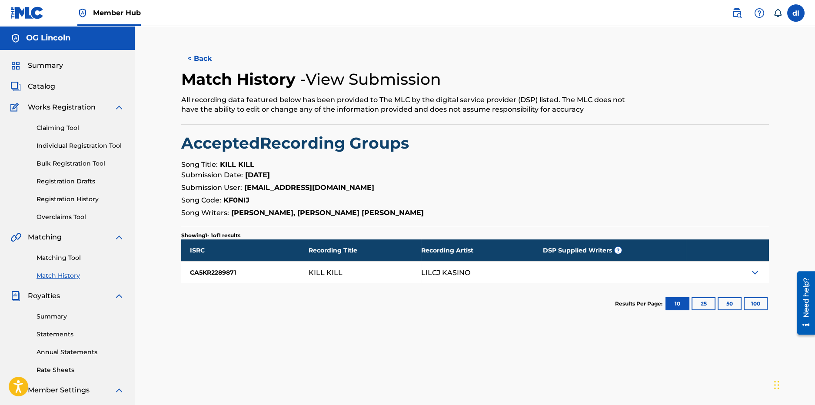
drag, startPoint x: 45, startPoint y: 85, endPoint x: 86, endPoint y: 80, distance: 40.7
click at [45, 85] on span "Catalog" at bounding box center [41, 86] width 27 height 10
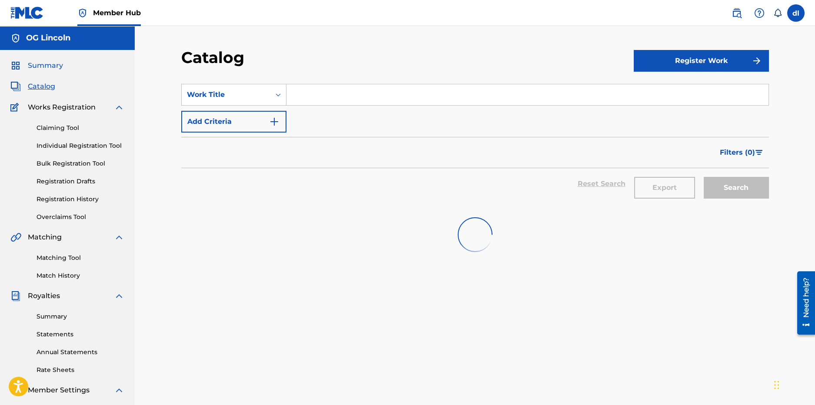
click at [37, 65] on span "Summary" at bounding box center [45, 65] width 35 height 10
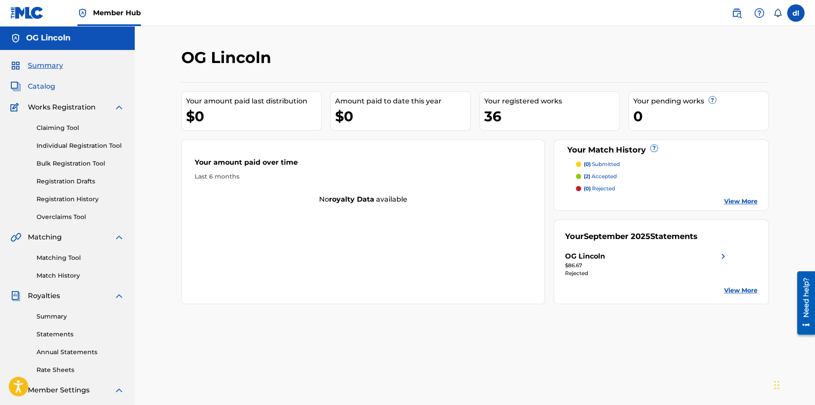
click at [37, 84] on span "Catalog" at bounding box center [41, 86] width 27 height 10
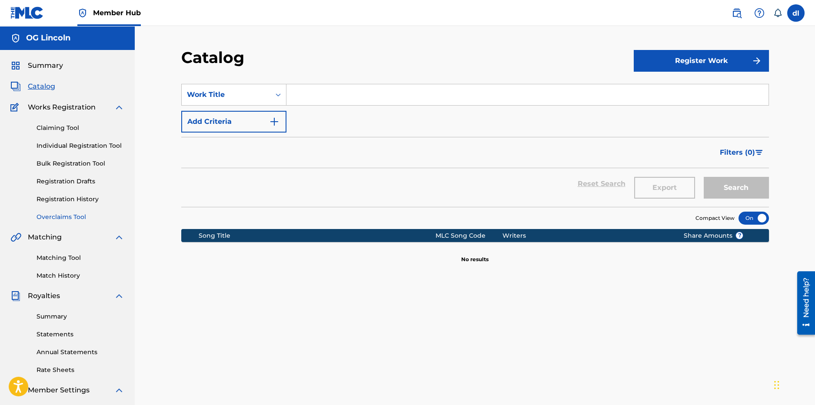
click at [69, 216] on link "Overclaims Tool" at bounding box center [81, 217] width 88 height 9
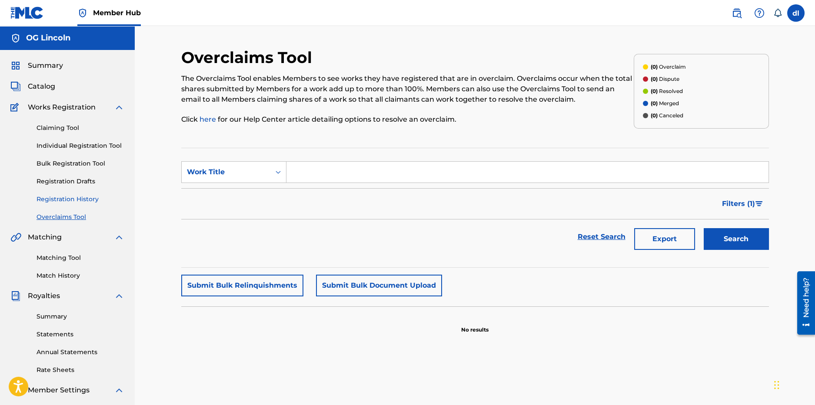
click at [77, 202] on link "Registration History" at bounding box center [81, 199] width 88 height 9
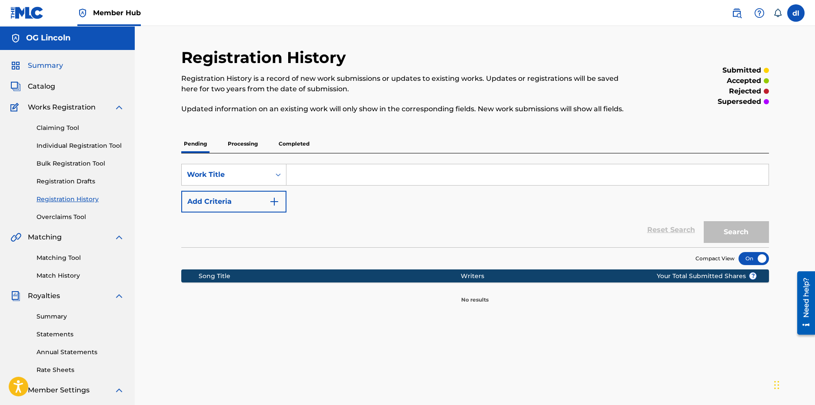
click at [49, 65] on span "Summary" at bounding box center [45, 65] width 35 height 10
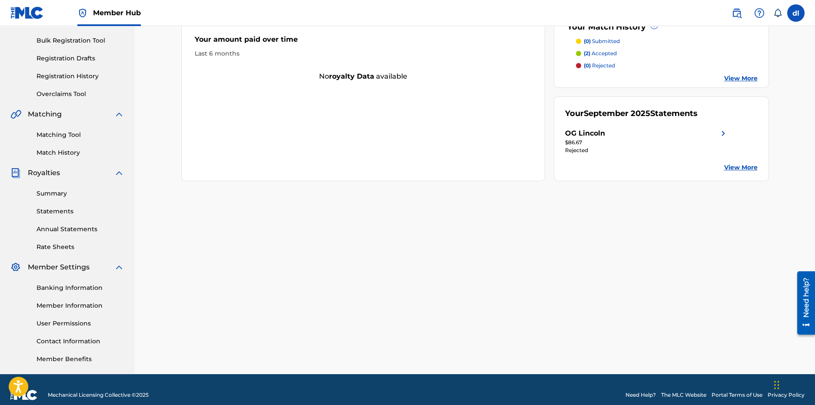
scroll to position [134, 0]
